Goal: Navigation & Orientation: Go to known website

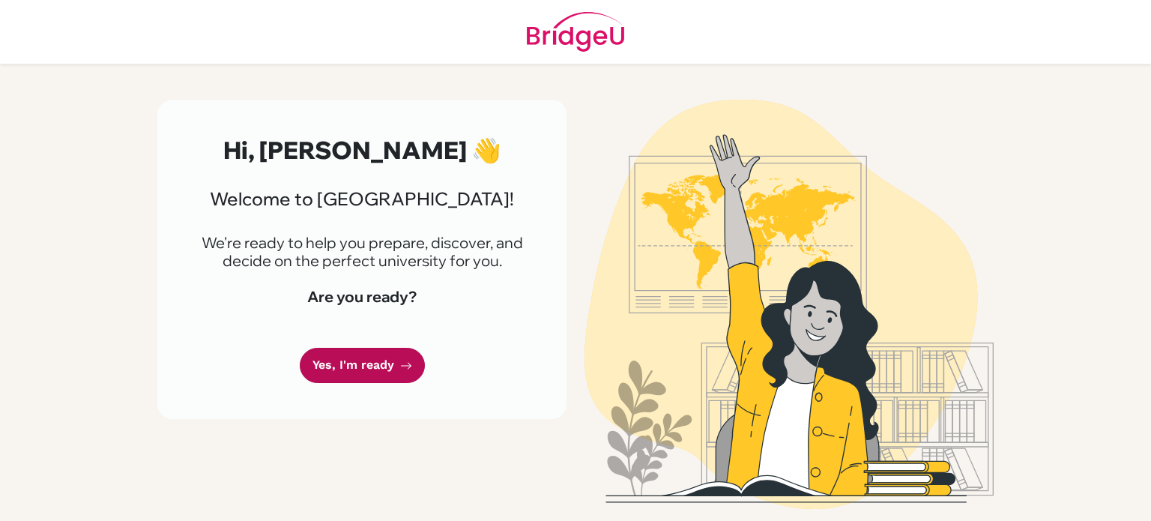
click at [392, 356] on link "Yes, I'm ready" at bounding box center [362, 365] width 125 height 35
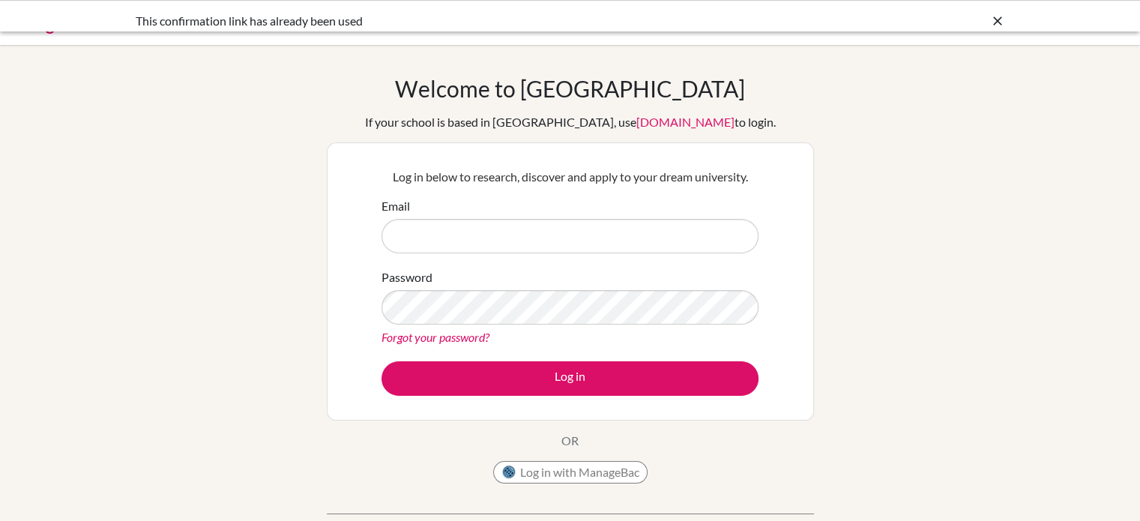
type input "[PERSON_NAME][EMAIL_ADDRESS][DOMAIN_NAME]"
click at [501, 233] on input "[PERSON_NAME][EMAIL_ADDRESS][DOMAIN_NAME]" at bounding box center [569, 236] width 377 height 34
click at [302, 342] on div "Welcome to [GEOGRAPHIC_DATA] If your school is based in [GEOGRAPHIC_DATA], use …" at bounding box center [570, 320] width 1140 height 490
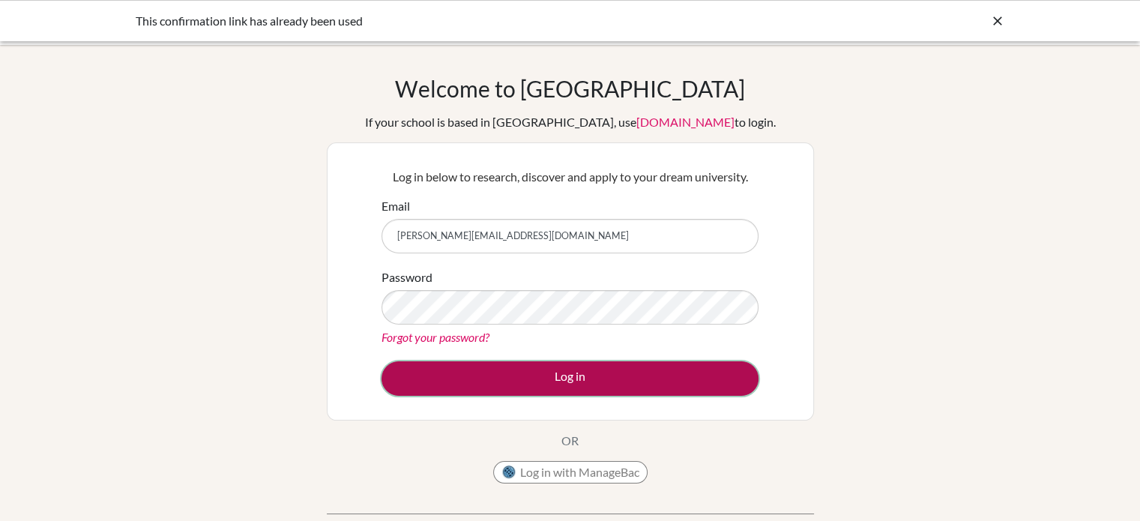
click at [465, 365] on button "Log in" at bounding box center [569, 378] width 377 height 34
